Goal: Communication & Community: Answer question/provide support

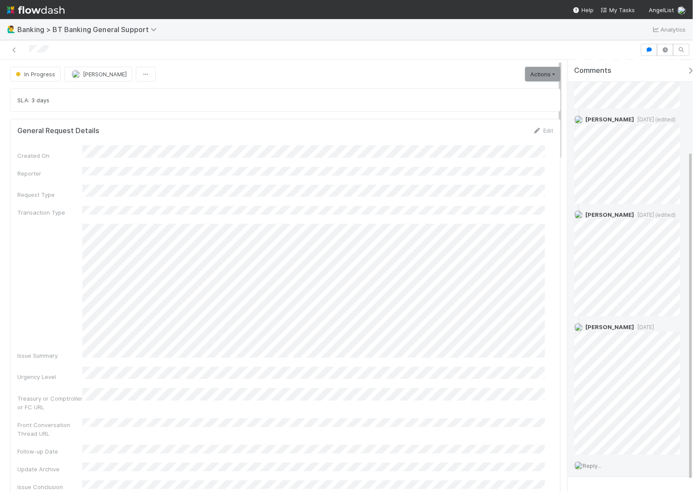
scroll to position [135, 0]
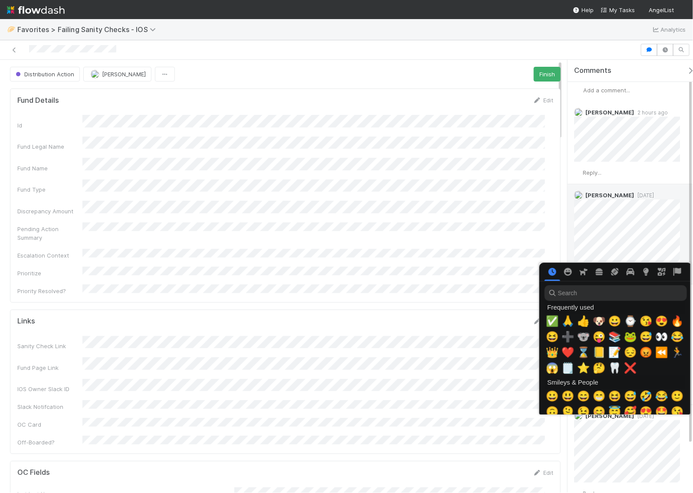
scroll to position [0, 5]
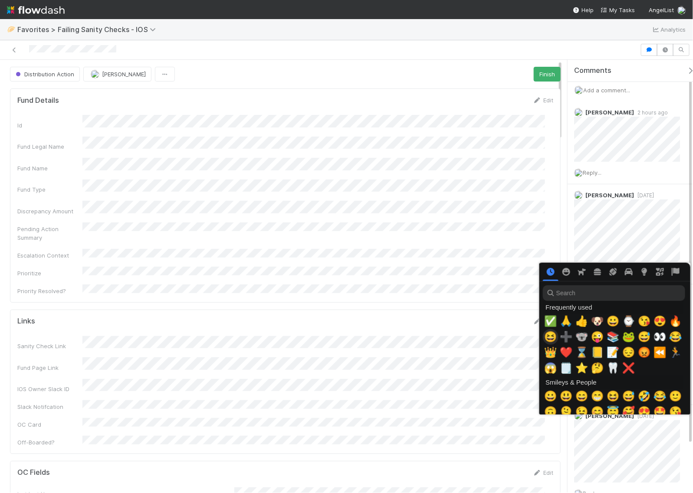
click at [548, 334] on span "😆" at bounding box center [550, 337] width 13 height 12
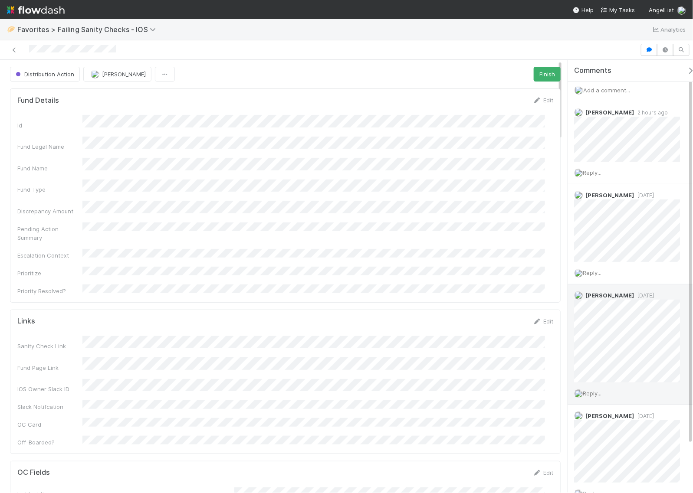
click at [595, 395] on span "Reply..." at bounding box center [592, 393] width 19 height 7
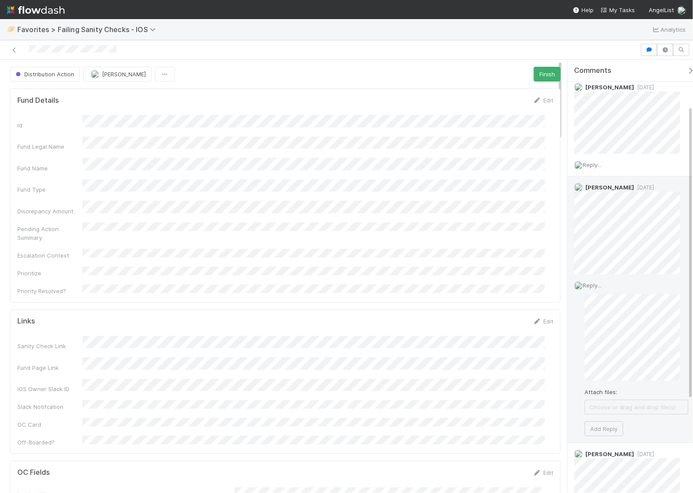
scroll to position [112, 0]
click at [610, 429] on button "Add Reply" at bounding box center [603, 428] width 39 height 15
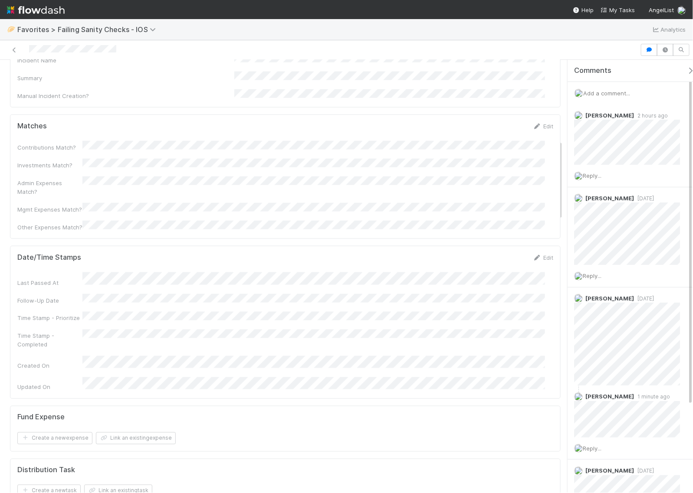
scroll to position [0, 0]
